Goal: Use online tool/utility: Utilize a website feature to perform a specific function

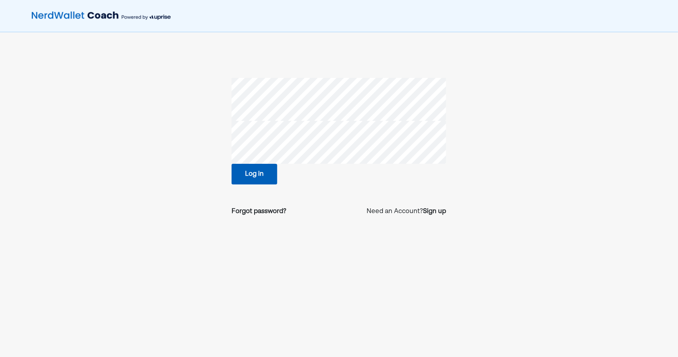
click at [270, 178] on button "Log in" at bounding box center [255, 174] width 46 height 21
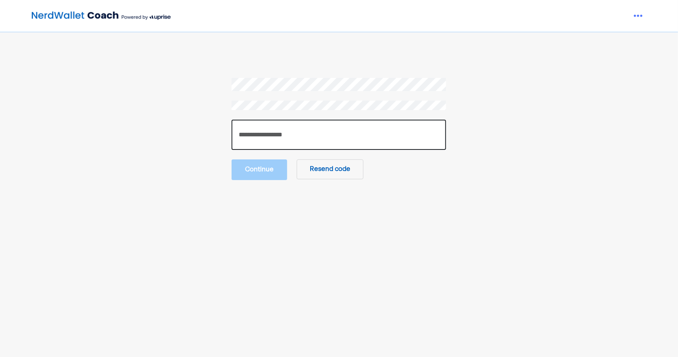
click at [281, 133] on input "number" at bounding box center [339, 135] width 214 height 30
paste input "******"
type input "******"
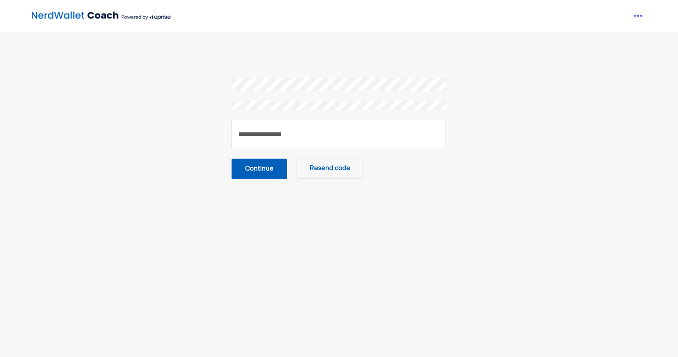
click at [272, 165] on button "Continue" at bounding box center [260, 168] width 56 height 21
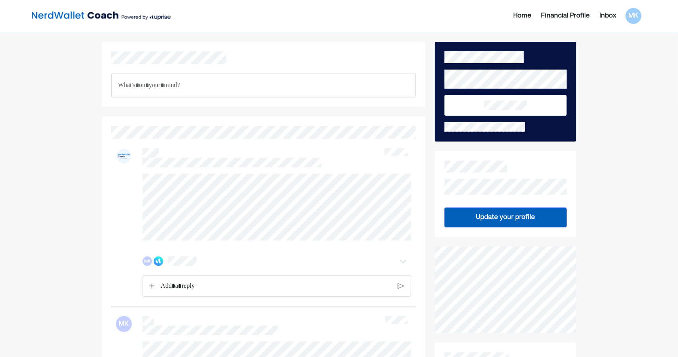
click at [521, 15] on div "Home" at bounding box center [522, 16] width 18 height 10
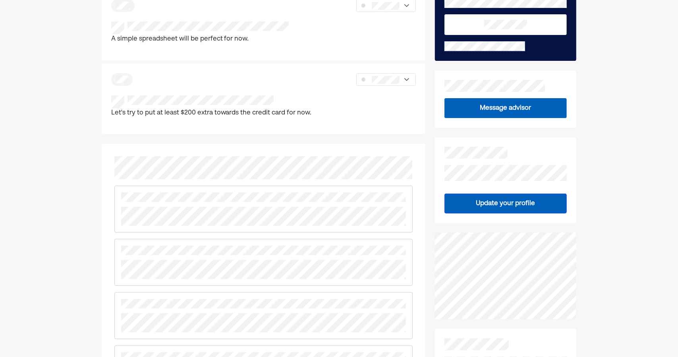
scroll to position [7, 0]
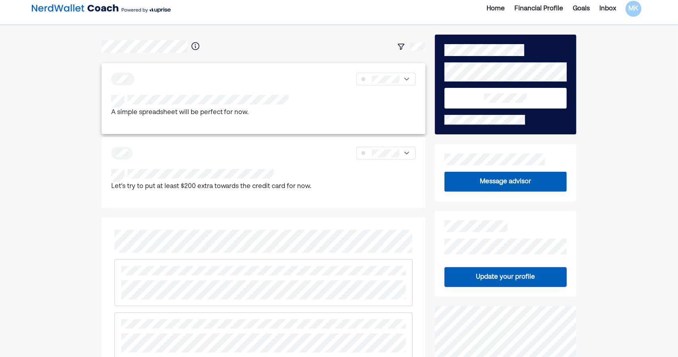
click at [294, 126] on div "A simple spreadsheet will be perfect for now." at bounding box center [263, 111] width 305 height 33
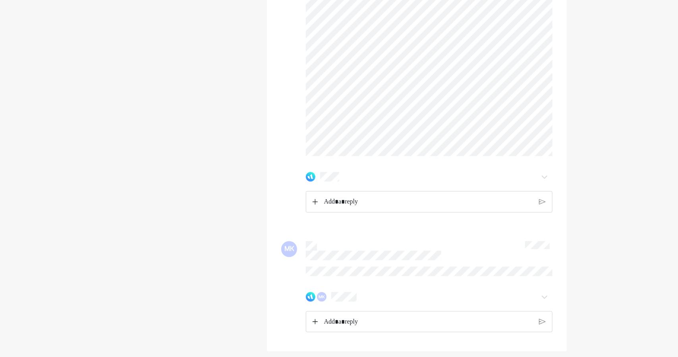
scroll to position [763, 0]
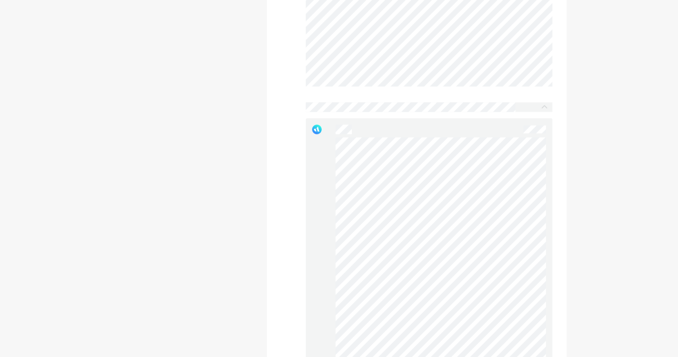
click at [326, 100] on div at bounding box center [416, 175] width 271 height 558
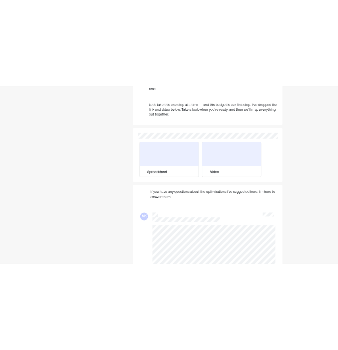
scroll to position [378, 0]
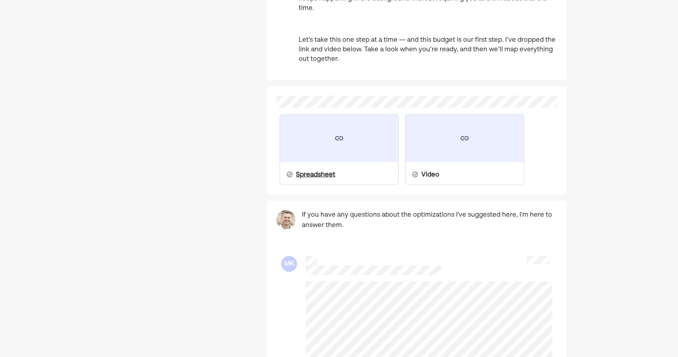
click at [337, 146] on div at bounding box center [339, 138] width 118 height 48
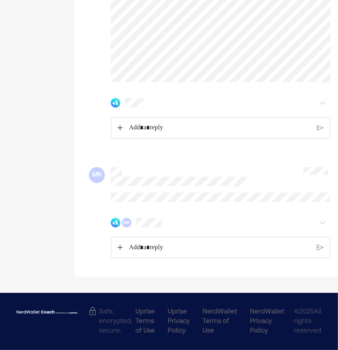
scroll to position [817, 0]
click at [205, 251] on p "Rich Text Editor. Editing area: main" at bounding box center [220, 248] width 183 height 10
click at [192, 251] on p "Rich Text Editor. Editing area: main" at bounding box center [220, 248] width 183 height 10
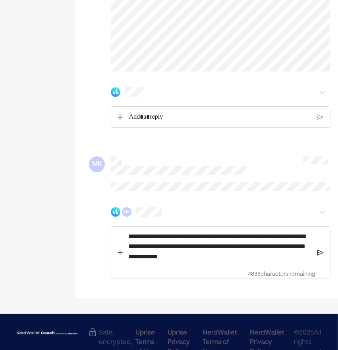
click at [197, 248] on p "**********" at bounding box center [220, 247] width 183 height 31
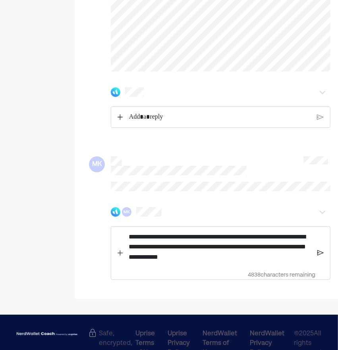
click at [320, 257] on img at bounding box center [320, 252] width 6 height 7
